Goal: Information Seeking & Learning: Find specific fact

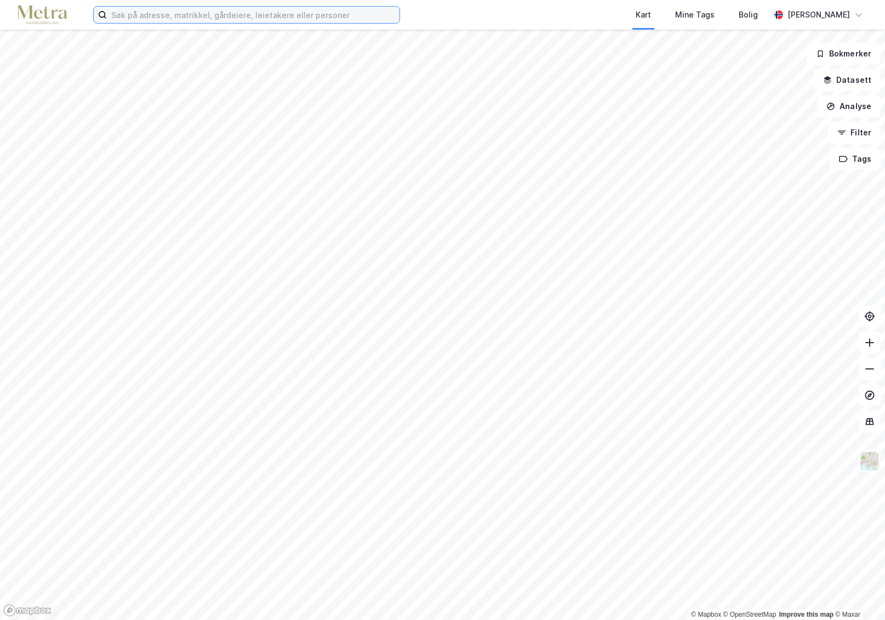
click at [172, 20] on input at bounding box center [253, 15] width 293 height 16
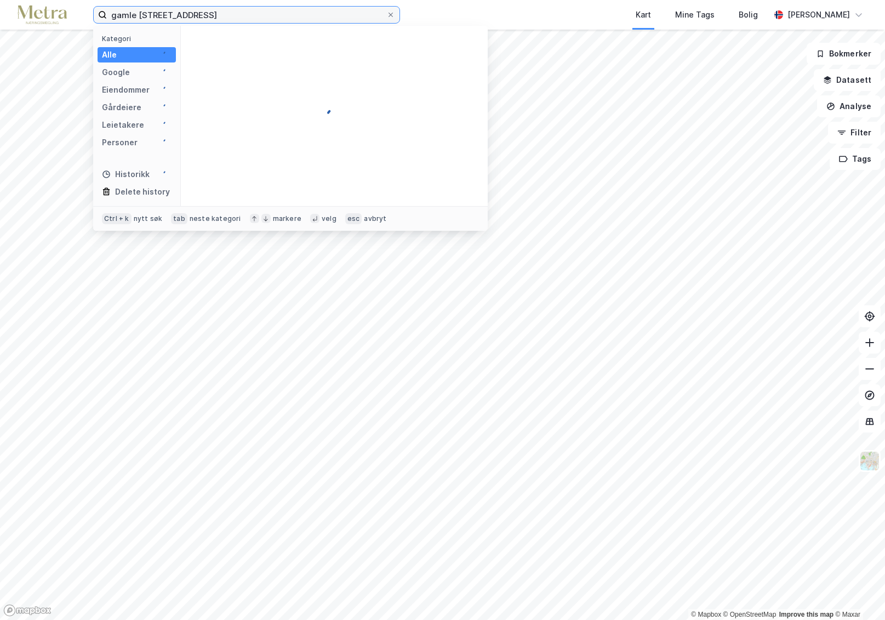
type input "gamle tindlundvei 3"
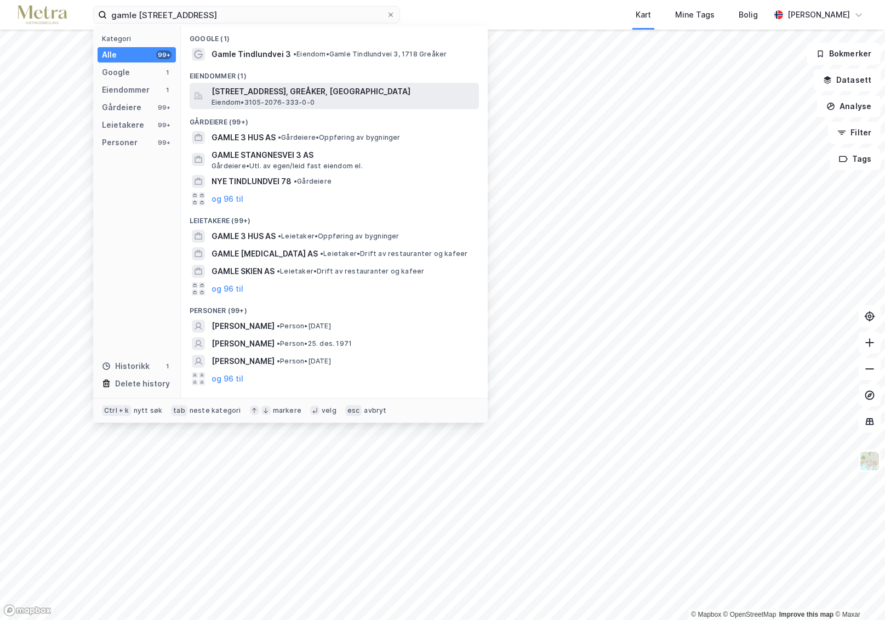
click at [267, 91] on span "[STREET_ADDRESS], GREÅKER, [GEOGRAPHIC_DATA]" at bounding box center [343, 91] width 263 height 13
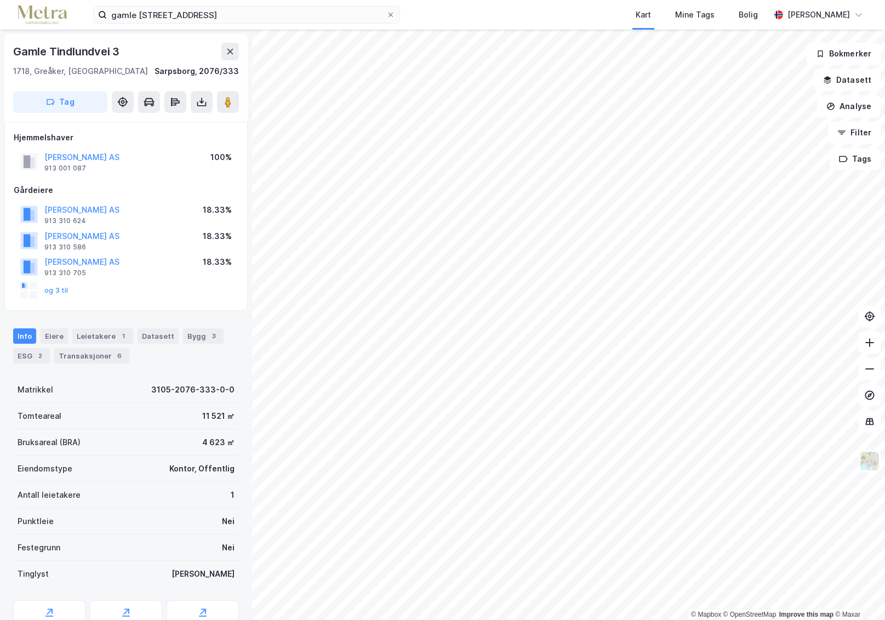
scroll to position [1, 0]
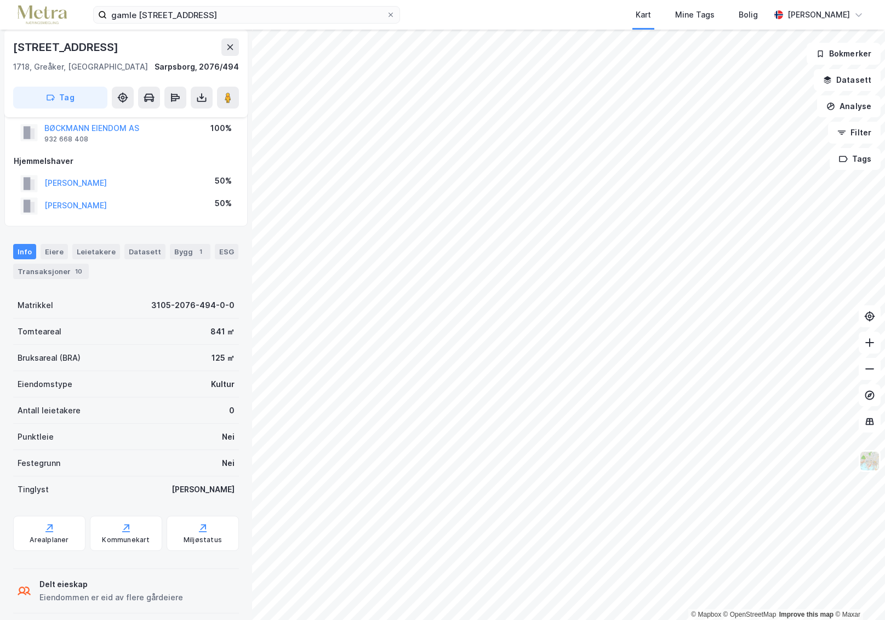
scroll to position [40, 0]
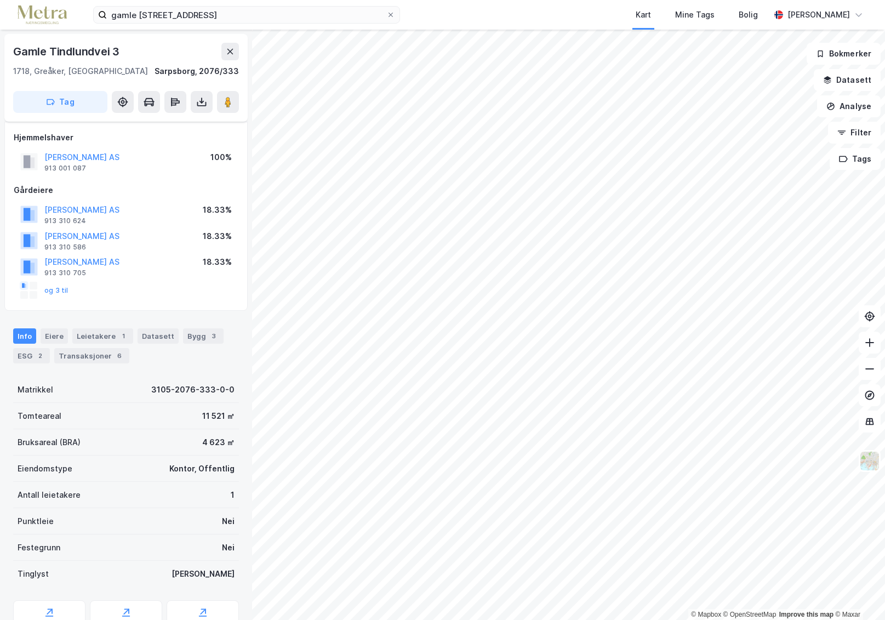
scroll to position [40, 0]
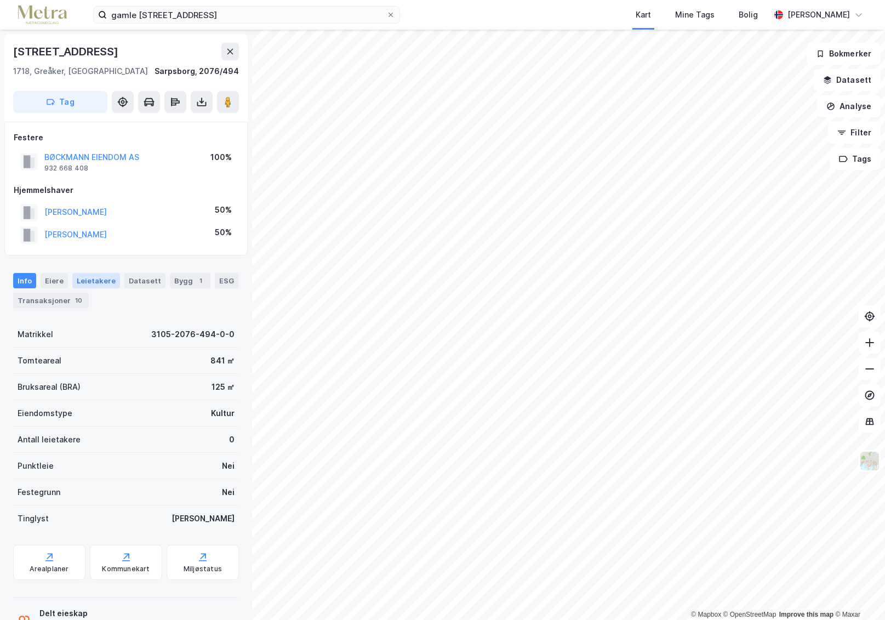
click at [95, 281] on div "Leietakere" at bounding box center [96, 280] width 48 height 15
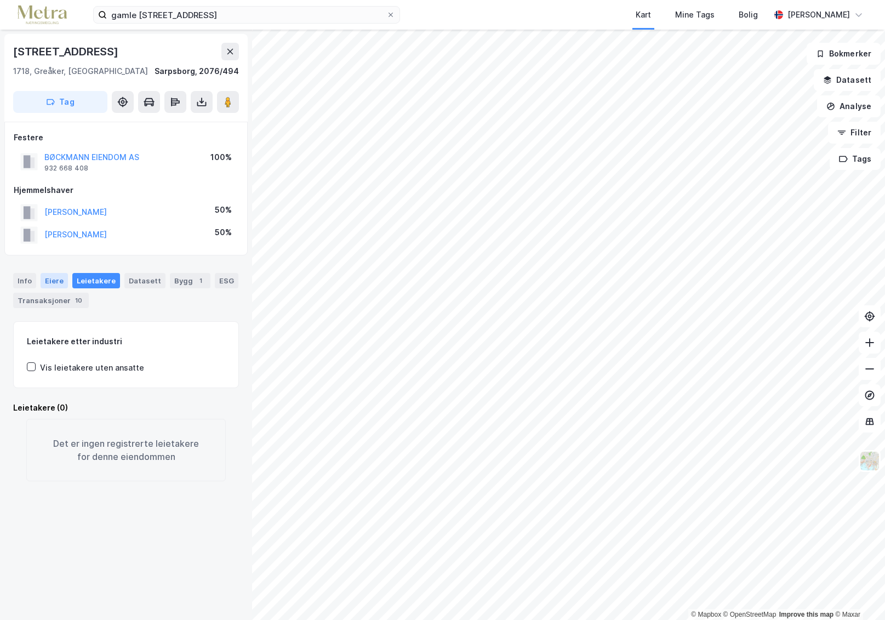
click at [49, 277] on div "Eiere" at bounding box center [54, 280] width 27 height 15
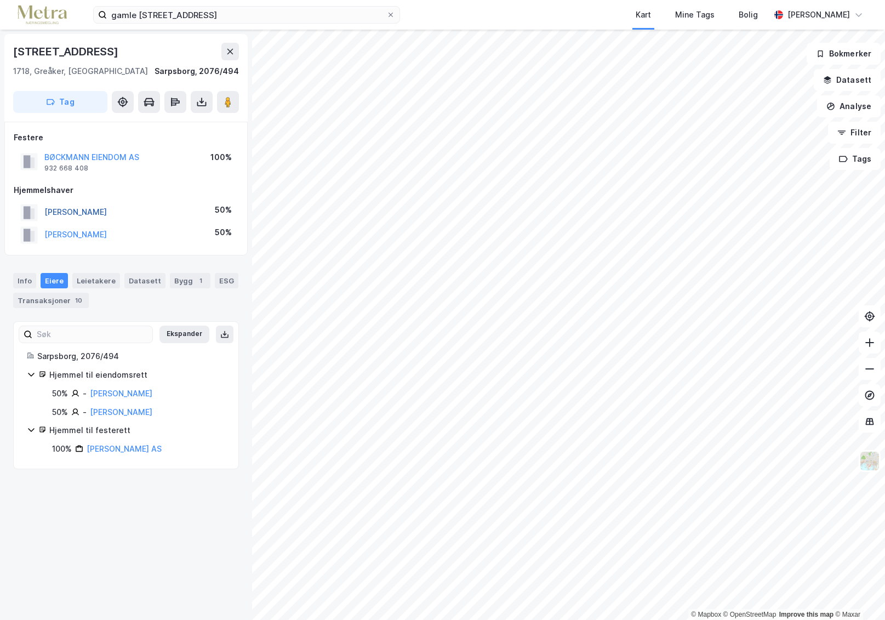
click at [0, 0] on button "[PERSON_NAME]" at bounding box center [0, 0] width 0 height 0
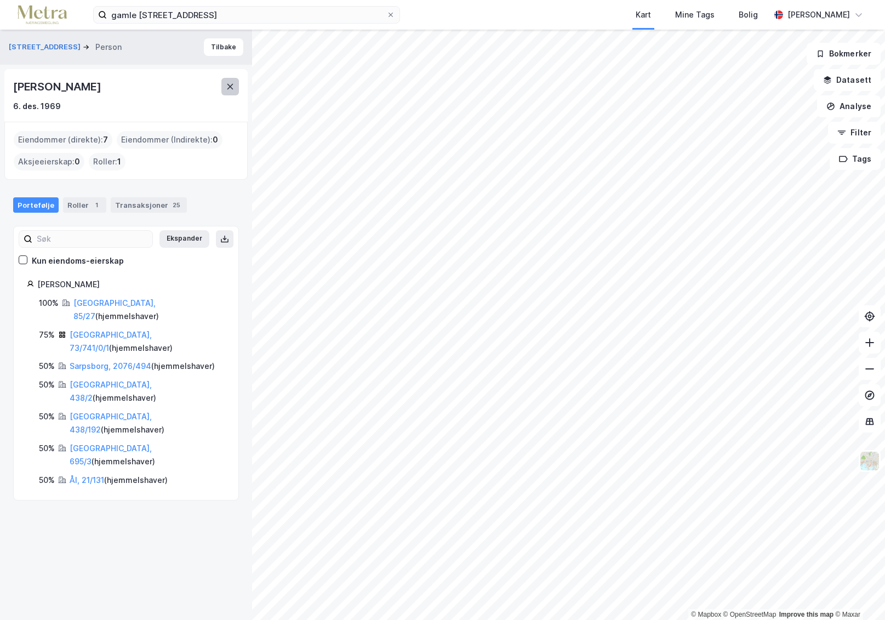
click at [229, 92] on button at bounding box center [230, 87] width 18 height 18
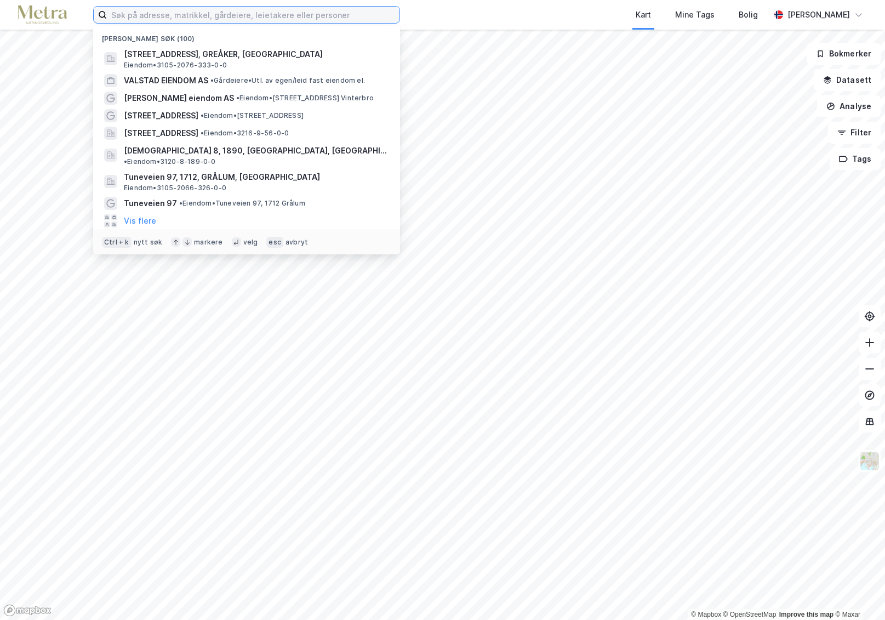
click at [145, 14] on input at bounding box center [253, 15] width 293 height 16
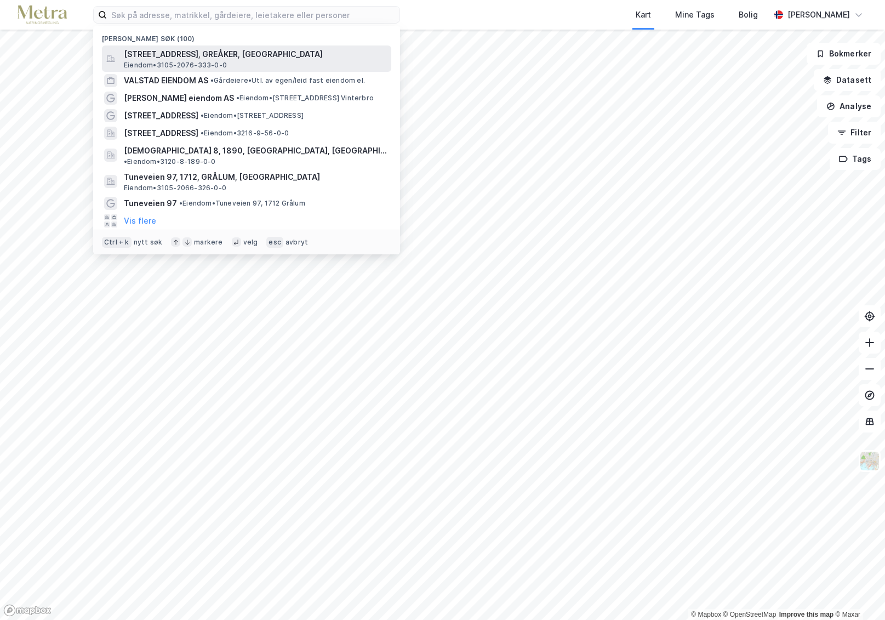
click at [169, 58] on span "[STREET_ADDRESS], GREÅKER, [GEOGRAPHIC_DATA]" at bounding box center [255, 54] width 263 height 13
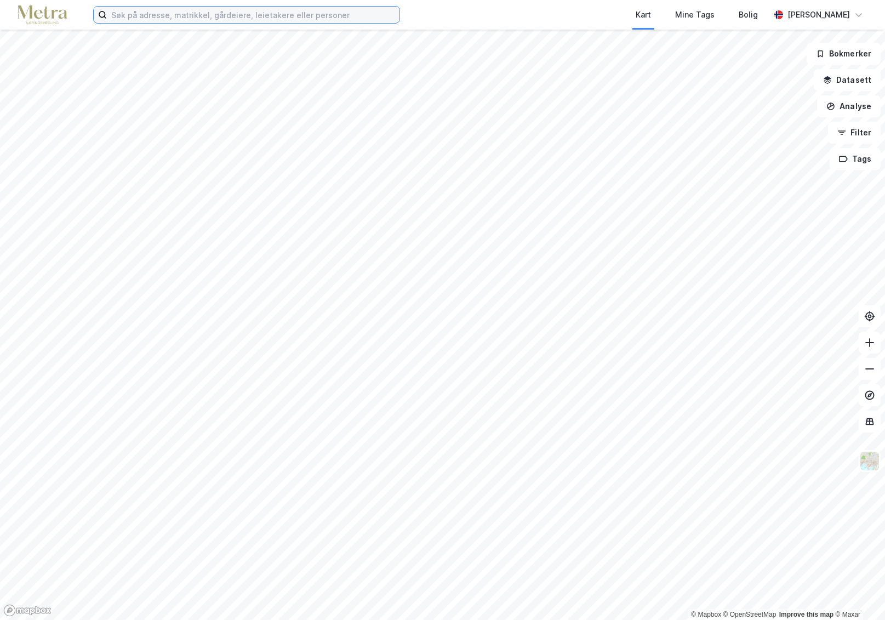
click at [156, 13] on input at bounding box center [253, 15] width 293 height 16
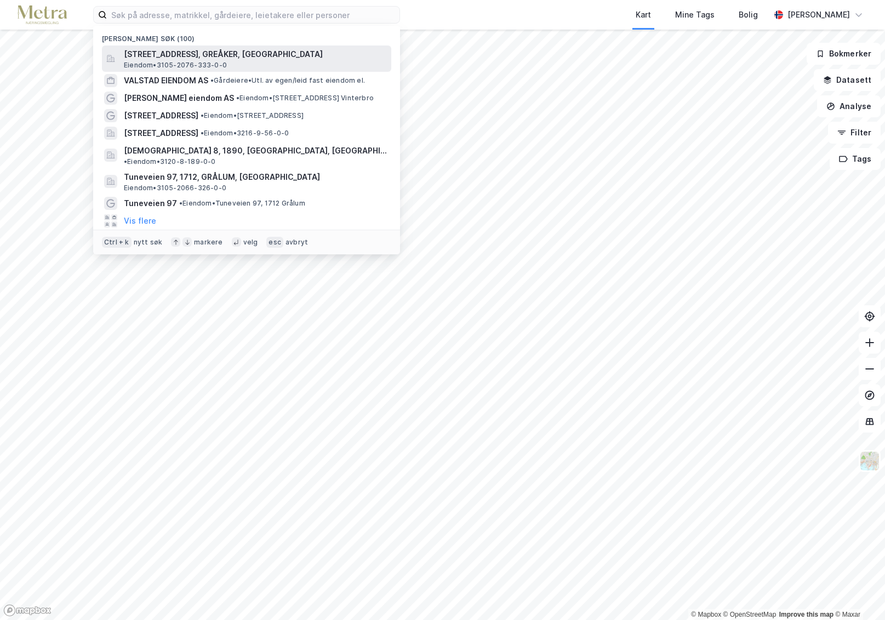
click at [178, 58] on span "[STREET_ADDRESS], GREÅKER, [GEOGRAPHIC_DATA]" at bounding box center [255, 54] width 263 height 13
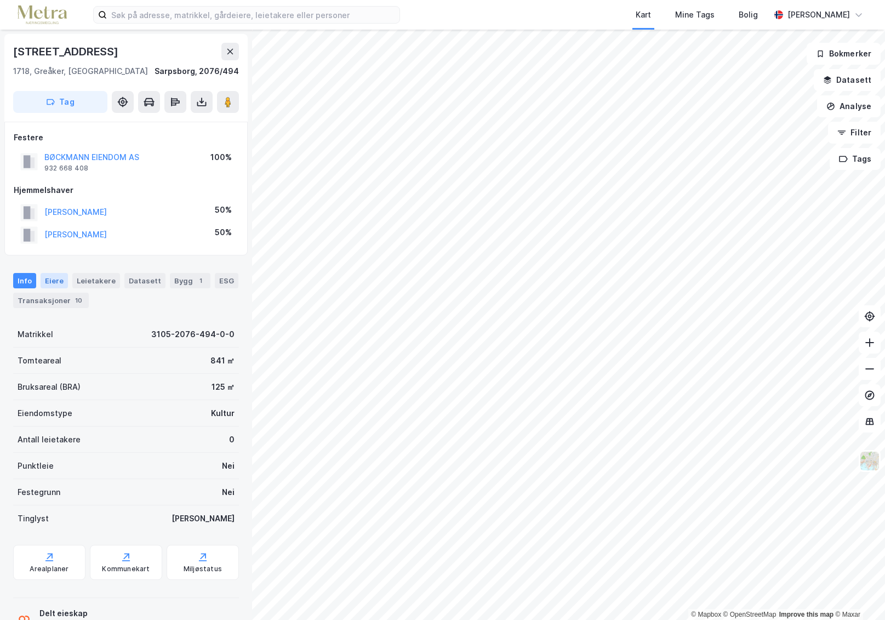
click at [48, 283] on div "Eiere" at bounding box center [54, 280] width 27 height 15
